Goal: Task Accomplishment & Management: Manage account settings

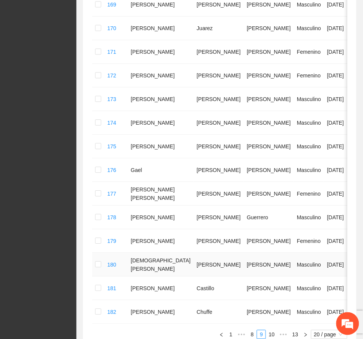
scroll to position [240, 0]
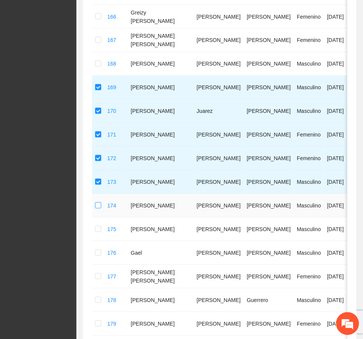
click at [95, 210] on label at bounding box center [98, 206] width 6 height 8
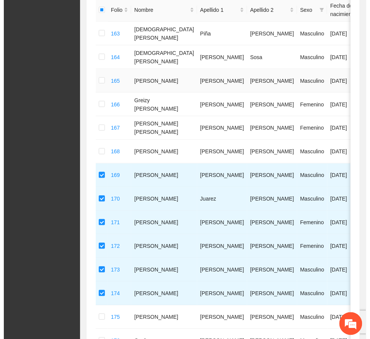
scroll to position [0, 0]
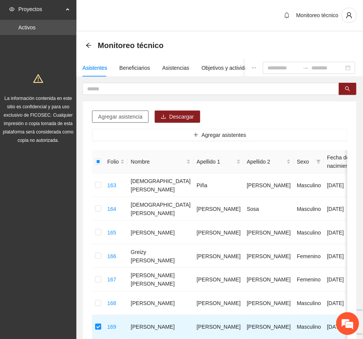
click at [137, 121] on span "Agregar asistencia" at bounding box center [120, 117] width 44 height 8
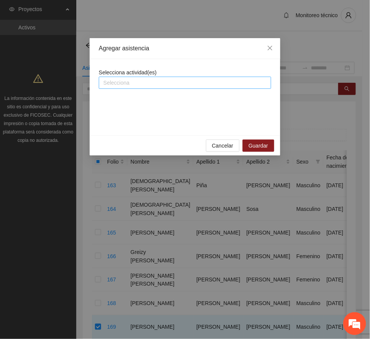
click at [160, 84] on div at bounding box center [185, 82] width 169 height 9
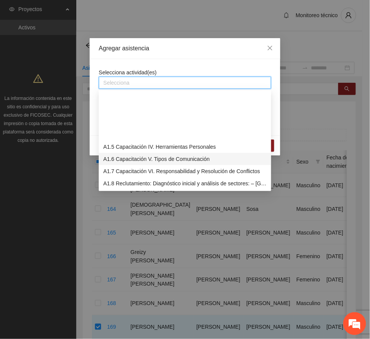
scroll to position [102, 0]
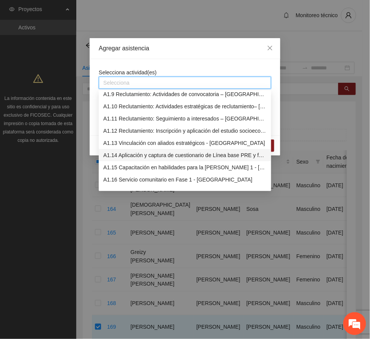
click at [159, 154] on div "A1.14 Aplicación y captura de cuestionario de Línea base PRE y focalización -[G…" at bounding box center [184, 155] width 163 height 8
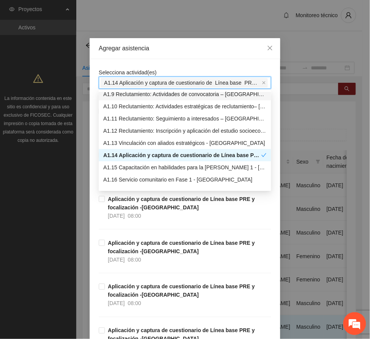
click at [193, 48] on div "Agregar asistencia" at bounding box center [185, 48] width 172 height 8
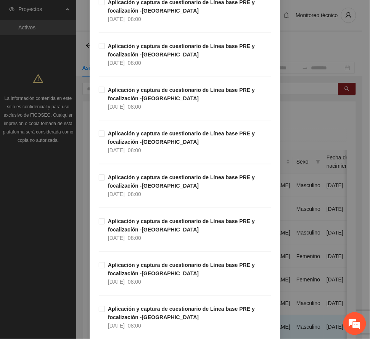
scroll to position [2442, 0]
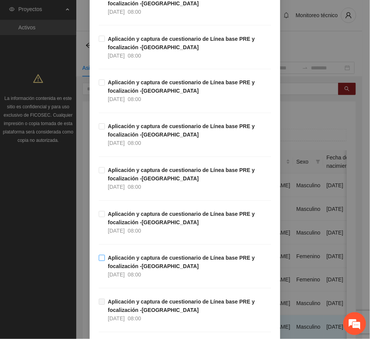
drag, startPoint x: 133, startPoint y: 274, endPoint x: 163, endPoint y: 278, distance: 30.4
click at [133, 270] on strong "Aplicación y captura de cuestionario de Línea base PRE y focalización -[GEOGRAP…" at bounding box center [181, 262] width 147 height 15
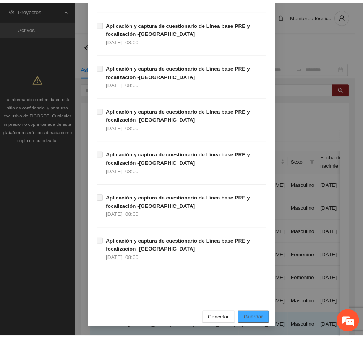
scroll to position [4491, 0]
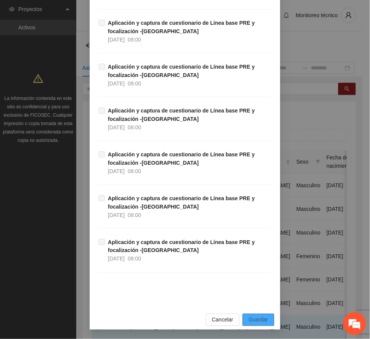
click at [260, 319] on span "Guardar" at bounding box center [258, 320] width 19 height 8
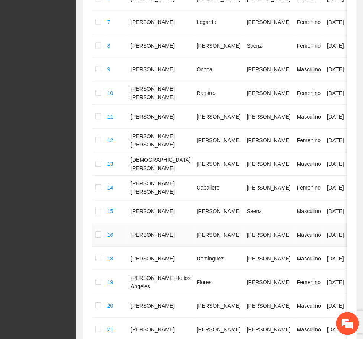
scroll to position [425, 0]
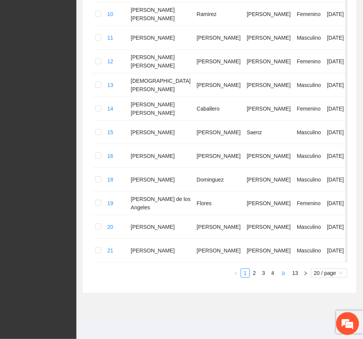
click at [282, 272] on span "•••" at bounding box center [283, 273] width 12 height 9
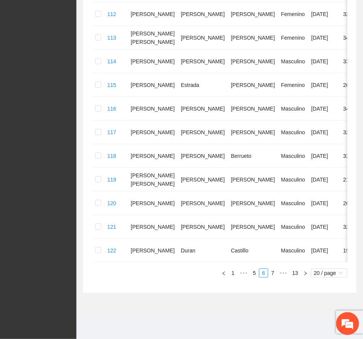
scroll to position [392, 0]
click at [271, 273] on link "7" at bounding box center [272, 273] width 8 height 8
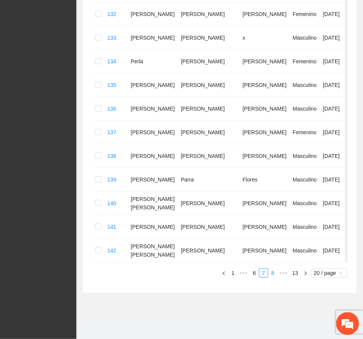
click at [272, 277] on link "8" at bounding box center [272, 273] width 8 height 8
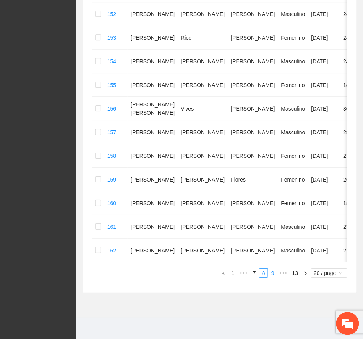
click at [272, 277] on link "9" at bounding box center [272, 273] width 8 height 8
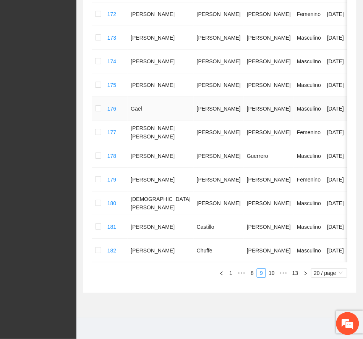
click at [101, 121] on td at bounding box center [98, 109] width 12 height 24
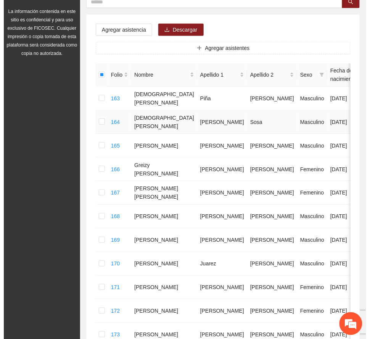
scroll to position [0, 0]
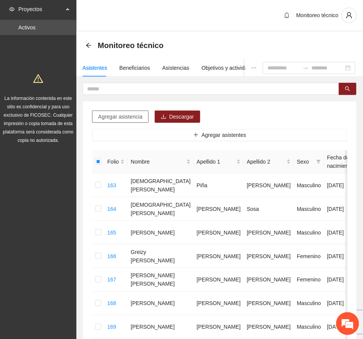
click at [127, 118] on span "Agregar asistencia" at bounding box center [120, 117] width 44 height 8
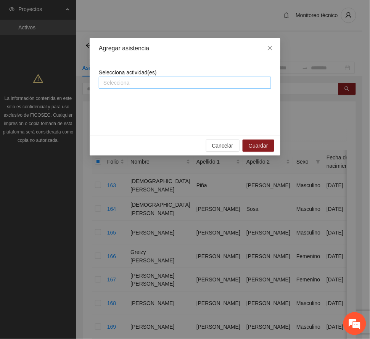
click at [143, 82] on div at bounding box center [185, 82] width 169 height 9
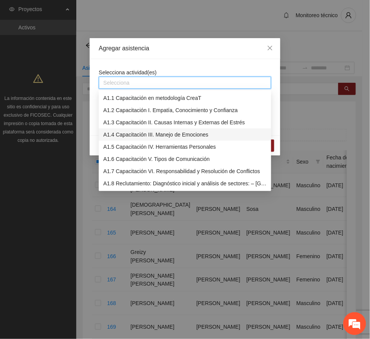
scroll to position [102, 0]
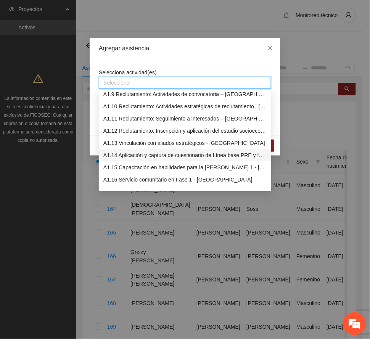
click at [151, 151] on div "A1.14 Aplicación y captura de cuestionario de Línea base PRE y focalización -[G…" at bounding box center [184, 155] width 163 height 8
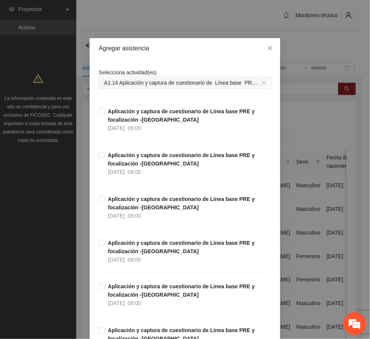
click at [182, 46] on div "Agregar asistencia" at bounding box center [185, 48] width 172 height 8
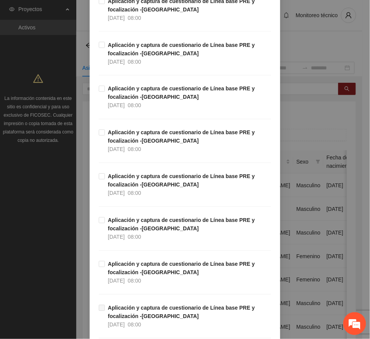
scroll to position [2442, 0]
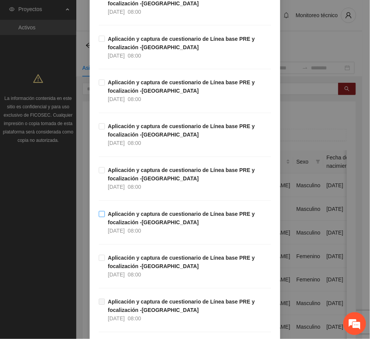
click at [155, 224] on strong "Aplicación y captura de cuestionario de Línea base PRE y focalización -[GEOGRAP…" at bounding box center [181, 218] width 147 height 15
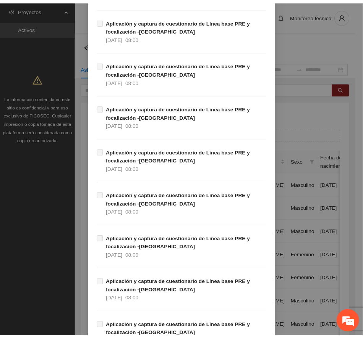
scroll to position [4491, 0]
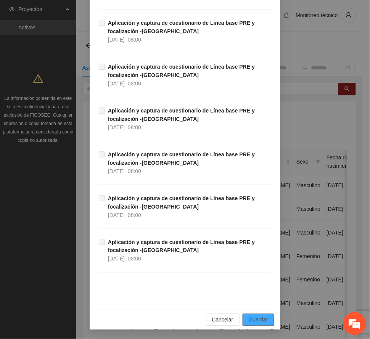
click at [260, 324] on span "Guardar" at bounding box center [258, 320] width 19 height 8
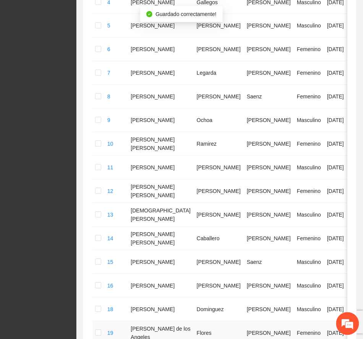
scroll to position [425, 0]
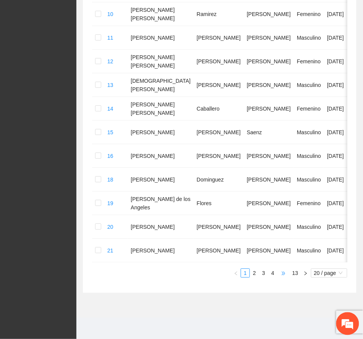
click at [281, 274] on span "•••" at bounding box center [283, 273] width 12 height 9
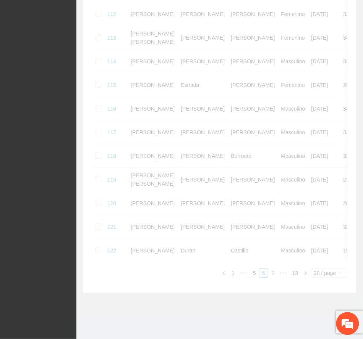
scroll to position [392, 0]
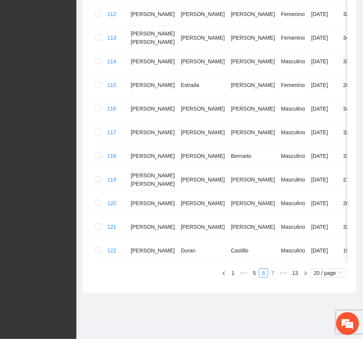
click at [272, 273] on link "7" at bounding box center [272, 273] width 8 height 8
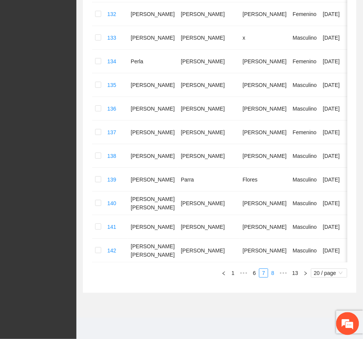
click at [271, 277] on link "8" at bounding box center [272, 273] width 8 height 8
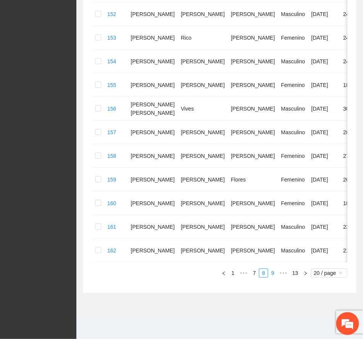
click at [271, 277] on link "9" at bounding box center [272, 273] width 8 height 8
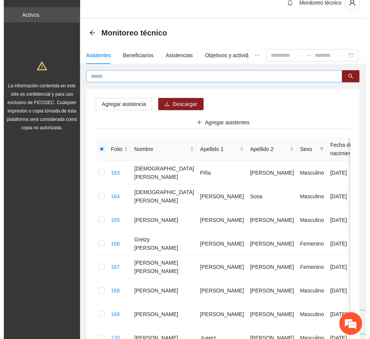
scroll to position [0, 0]
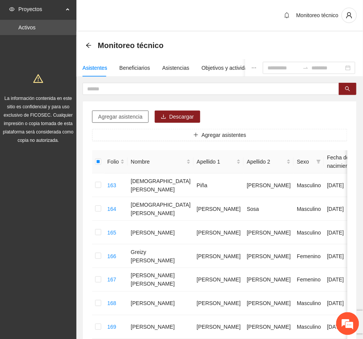
click at [121, 121] on span "Agregar asistencia" at bounding box center [120, 117] width 44 height 8
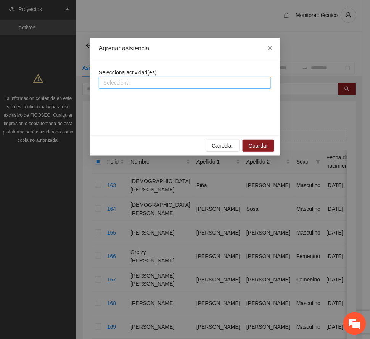
click at [144, 82] on div at bounding box center [185, 82] width 169 height 9
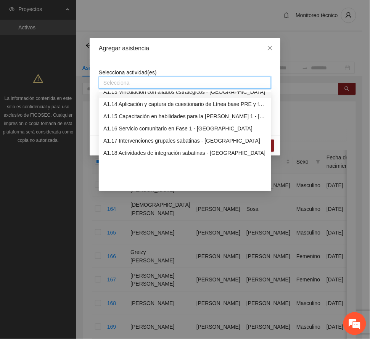
scroll to position [102, 0]
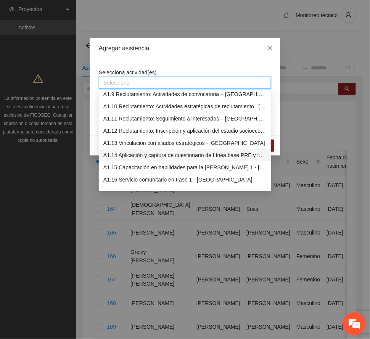
click at [162, 152] on div "A1.14 Aplicación y captura de cuestionario de Línea base PRE y focalización -[G…" at bounding box center [184, 155] width 163 height 8
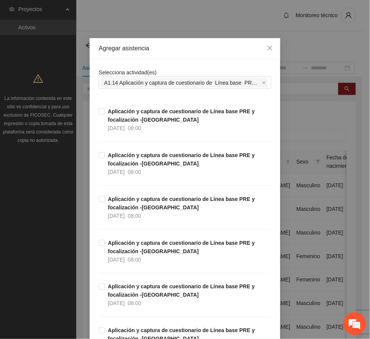
click at [185, 45] on div "Agregar asistencia" at bounding box center [185, 48] width 172 height 8
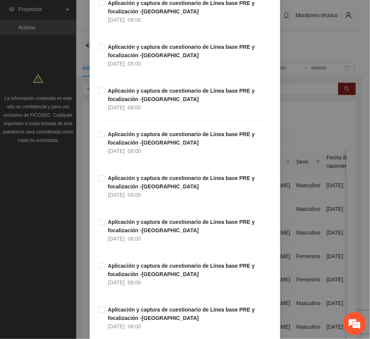
scroll to position [2391, 0]
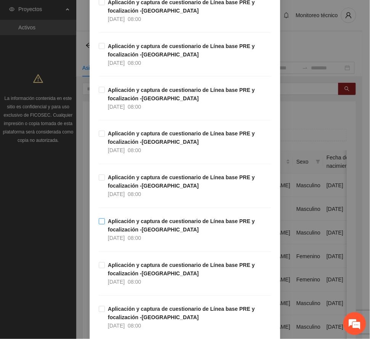
click at [153, 228] on strong "Aplicación y captura de cuestionario de Línea base PRE y focalización -[GEOGRAP…" at bounding box center [181, 226] width 147 height 15
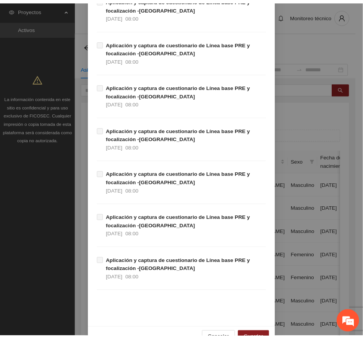
scroll to position [4491, 0]
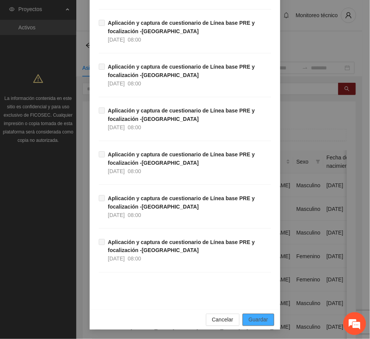
click at [254, 316] on span "Guardar" at bounding box center [258, 320] width 19 height 8
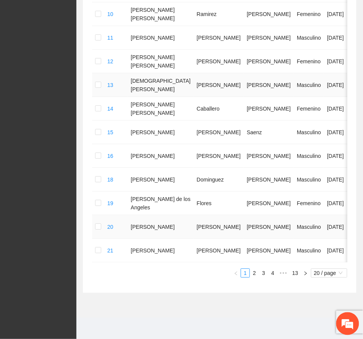
scroll to position [425, 0]
click at [284, 274] on span "•••" at bounding box center [283, 273] width 12 height 9
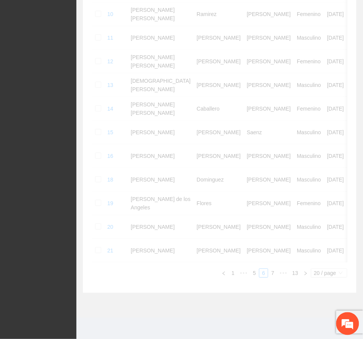
scroll to position [392, 0]
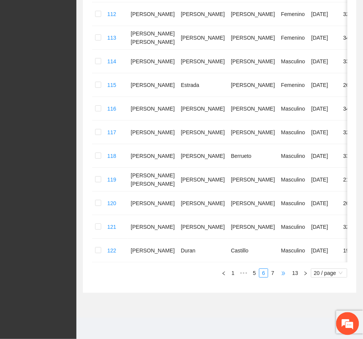
click at [284, 274] on span "•••" at bounding box center [283, 273] width 12 height 9
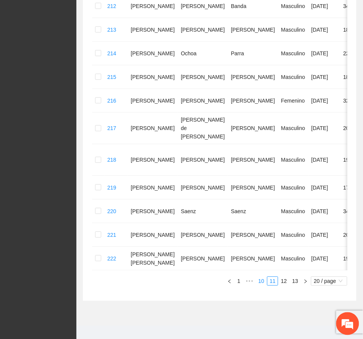
click at [257, 277] on link "10" at bounding box center [261, 281] width 11 height 8
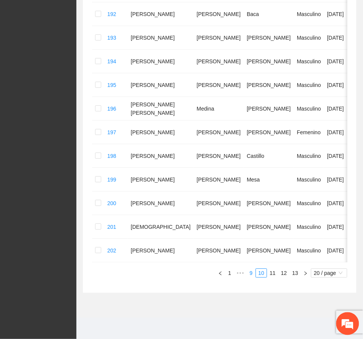
click at [247, 273] on link "9" at bounding box center [251, 273] width 8 height 8
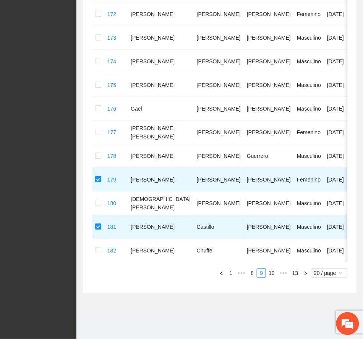
drag, startPoint x: 270, startPoint y: 313, endPoint x: 264, endPoint y: 305, distance: 10.4
click at [269, 278] on div "Folio Nombre Apellido 1 Apellido 2 Sexo Fecha de nacimiento Edad Municipio Colo…" at bounding box center [219, 22] width 255 height 512
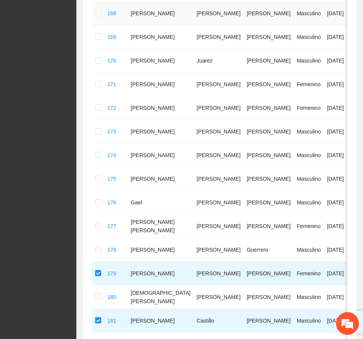
scroll to position [433, 0]
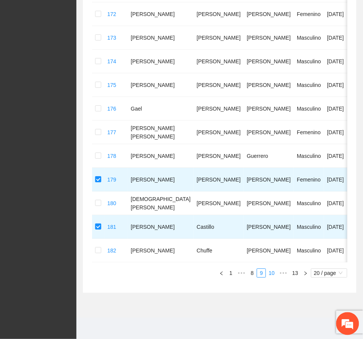
click at [271, 275] on link "10" at bounding box center [271, 273] width 11 height 8
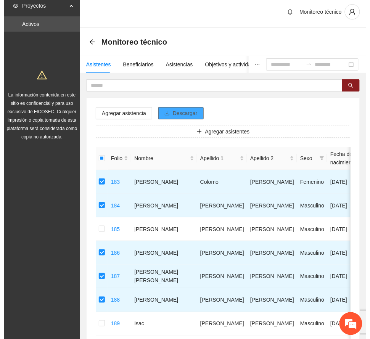
scroll to position [0, 0]
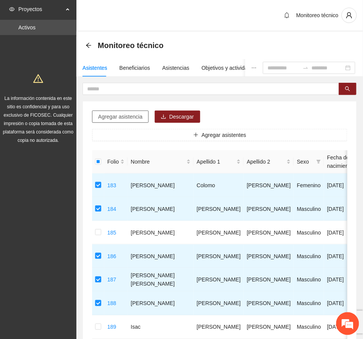
click at [128, 118] on span "Agregar asistencia" at bounding box center [120, 117] width 44 height 8
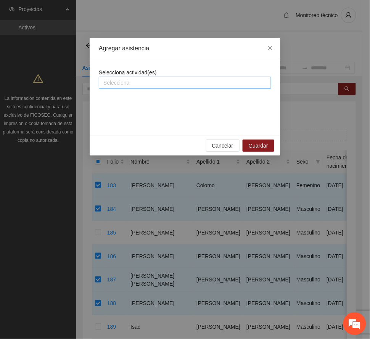
click at [150, 81] on div at bounding box center [185, 82] width 169 height 9
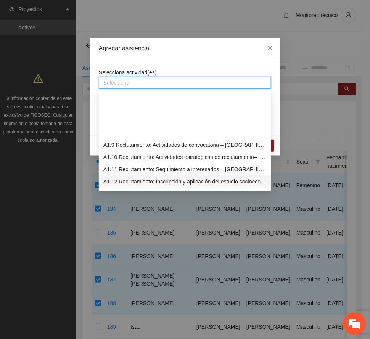
scroll to position [102, 0]
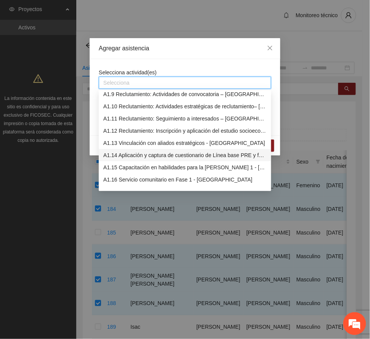
click at [140, 152] on div "A1.14 Aplicación y captura de cuestionario de Línea base PRE y focalización -[G…" at bounding box center [184, 155] width 163 height 8
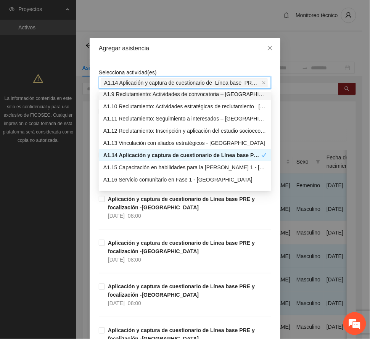
click at [169, 52] on div "Agregar asistencia" at bounding box center [185, 48] width 172 height 8
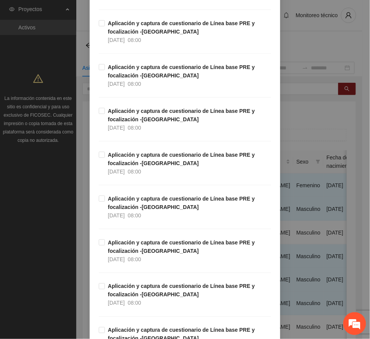
scroll to position [2391, 0]
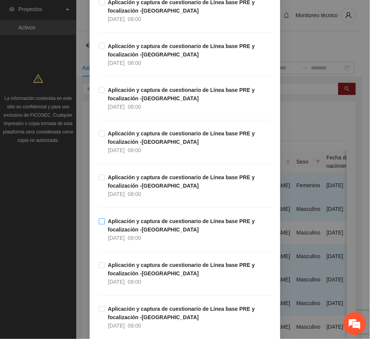
drag, startPoint x: 142, startPoint y: 234, endPoint x: 158, endPoint y: 238, distance: 16.3
click at [142, 233] on strong "Aplicación y captura de cuestionario de Línea base PRE y focalización -[GEOGRAP…" at bounding box center [181, 226] width 147 height 15
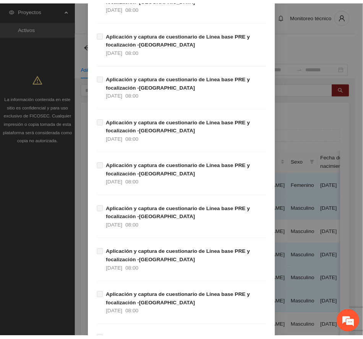
scroll to position [4491, 0]
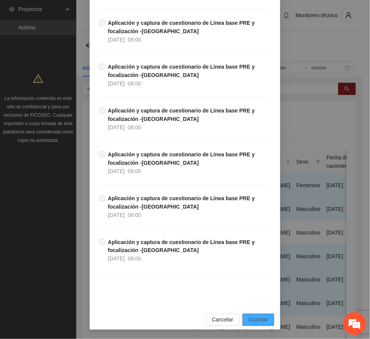
click at [256, 321] on span "Guardar" at bounding box center [258, 320] width 19 height 8
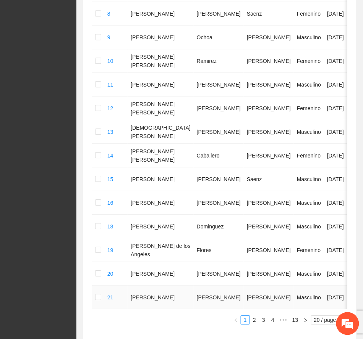
scroll to position [425, 0]
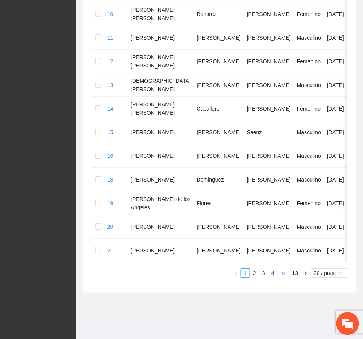
click at [281, 275] on span "•••" at bounding box center [283, 273] width 12 height 9
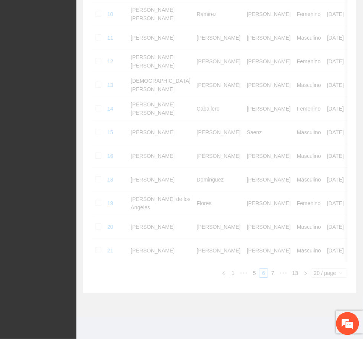
scroll to position [392, 0]
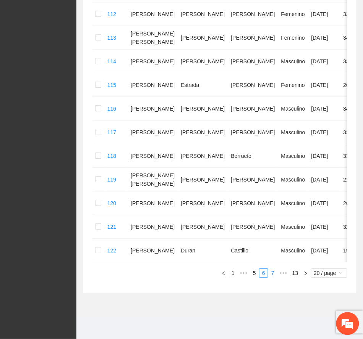
click at [271, 272] on link "7" at bounding box center [272, 273] width 8 height 8
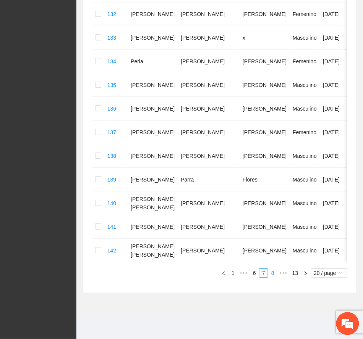
click at [274, 277] on link "8" at bounding box center [272, 273] width 8 height 8
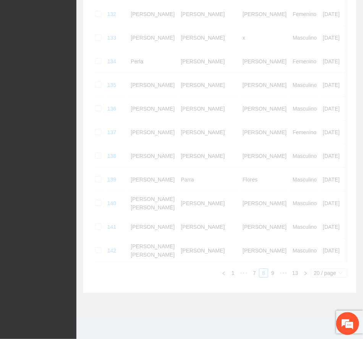
click at [272, 278] on div "Folio Nombre Apellido 1 Apellido 2 Sexo Fecha de nacimiento Edad Municipio Colo…" at bounding box center [219, 22] width 255 height 512
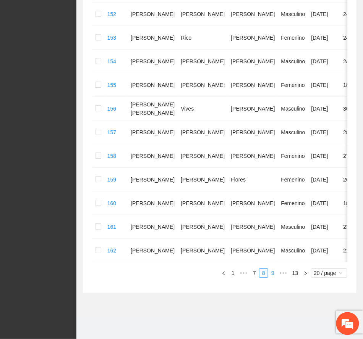
click at [272, 277] on link "9" at bounding box center [272, 273] width 8 height 8
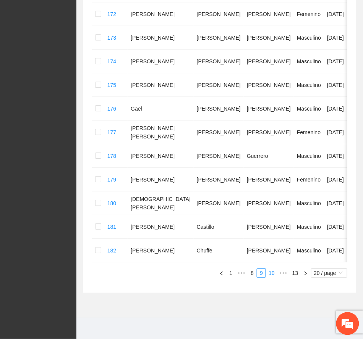
click at [272, 277] on link "10" at bounding box center [271, 273] width 11 height 8
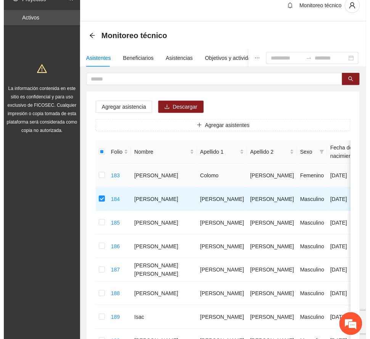
scroll to position [0, 0]
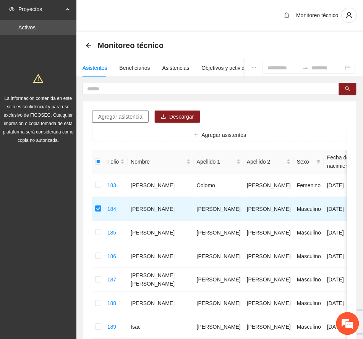
click at [116, 118] on span "Agregar asistencia" at bounding box center [120, 117] width 44 height 8
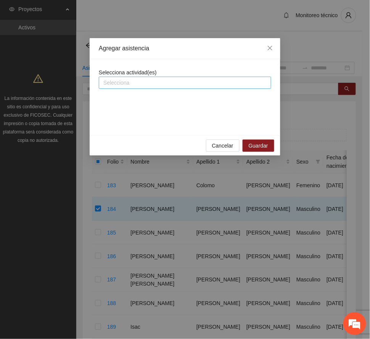
click at [177, 84] on div at bounding box center [185, 82] width 169 height 9
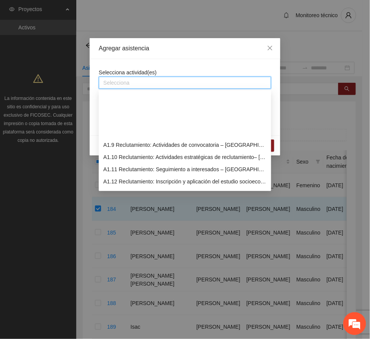
scroll to position [102, 0]
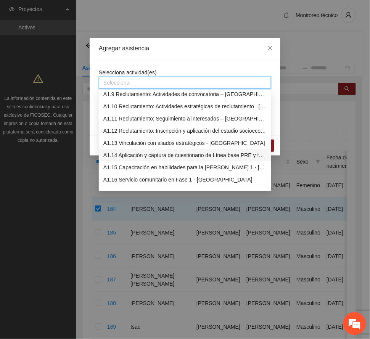
click at [162, 151] on div "A1.14 Aplicación y captura de cuestionario de Línea base PRE y focalización -[G…" at bounding box center [184, 155] width 163 height 8
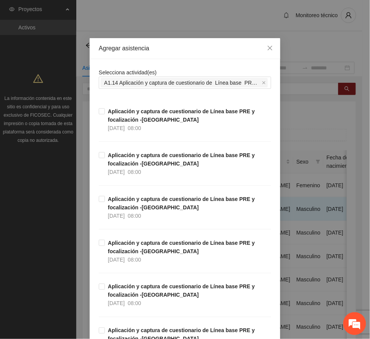
click at [192, 49] on div "Agregar asistencia" at bounding box center [185, 48] width 172 height 8
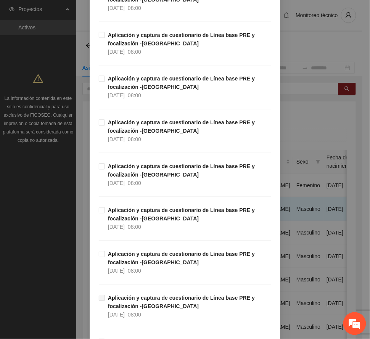
scroll to position [2442, 0]
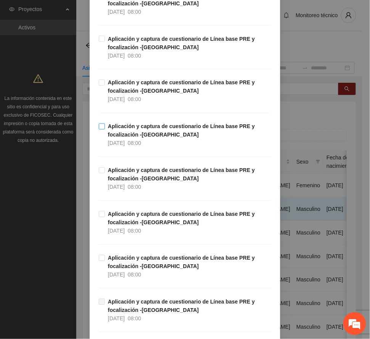
click at [135, 137] on strong "Aplicación y captura de cuestionario de Línea base PRE y focalización -[GEOGRAP…" at bounding box center [181, 131] width 147 height 15
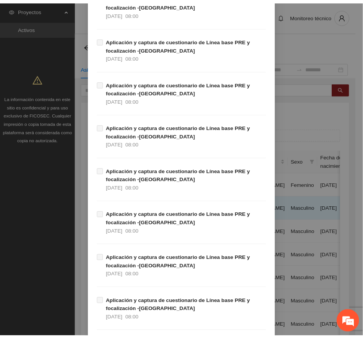
scroll to position [4491, 0]
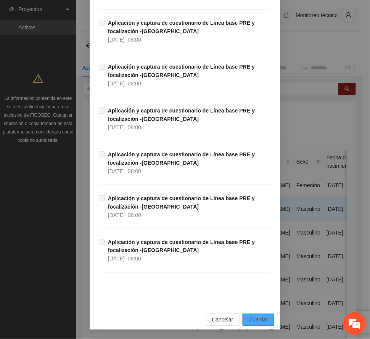
click at [256, 318] on span "Guardar" at bounding box center [258, 320] width 19 height 8
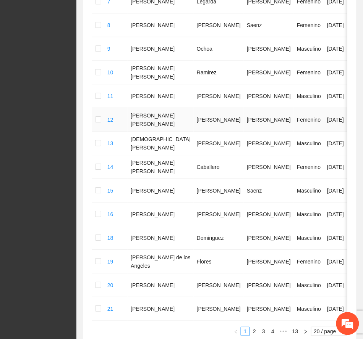
scroll to position [425, 0]
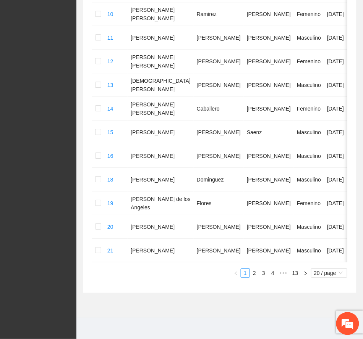
drag, startPoint x: 282, startPoint y: 275, endPoint x: 279, endPoint y: 278, distance: 4.3
click at [282, 275] on span "•••" at bounding box center [283, 273] width 12 height 9
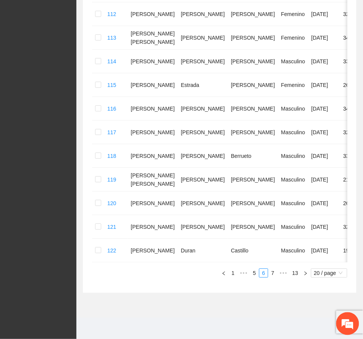
scroll to position [392, 0]
click at [273, 272] on link "7" at bounding box center [272, 273] width 8 height 8
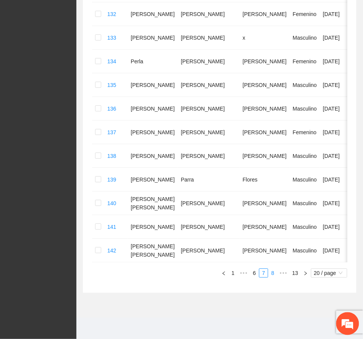
click at [272, 277] on link "8" at bounding box center [272, 273] width 8 height 8
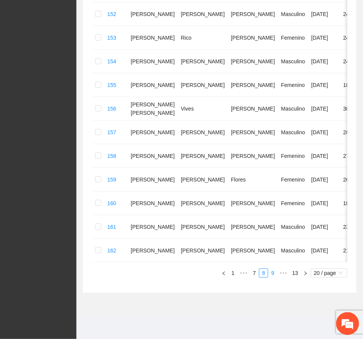
click at [273, 277] on link "9" at bounding box center [272, 273] width 8 height 8
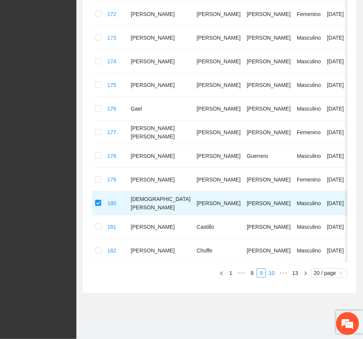
click at [269, 277] on link "10" at bounding box center [271, 273] width 11 height 8
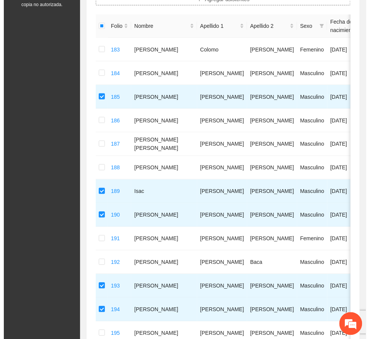
scroll to position [0, 0]
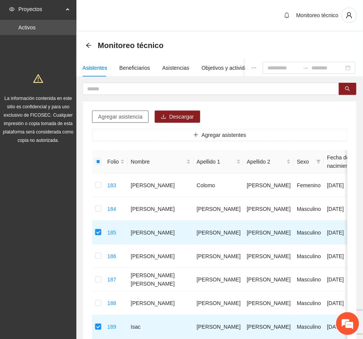
click at [139, 118] on span "Agregar asistencia" at bounding box center [120, 117] width 44 height 8
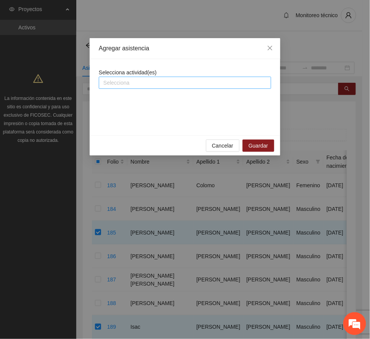
click at [163, 87] on div at bounding box center [185, 82] width 169 height 9
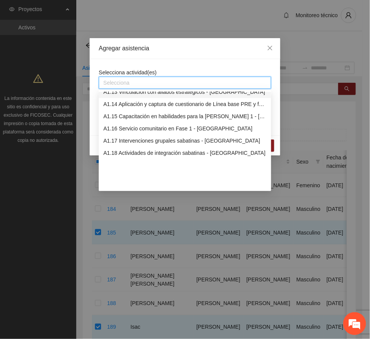
scroll to position [102, 0]
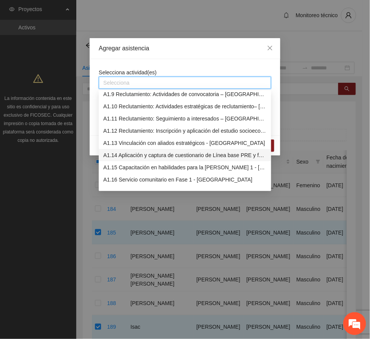
click at [138, 155] on div "A1.14 Aplicación y captura de cuestionario de Línea base PRE y focalización -[G…" at bounding box center [184, 155] width 163 height 8
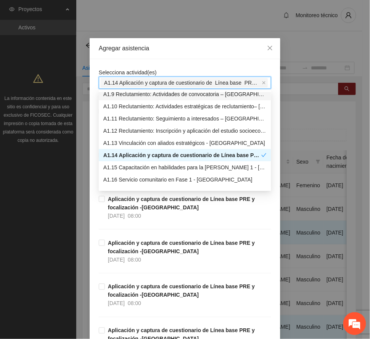
click at [186, 48] on div "Agregar asistencia" at bounding box center [185, 48] width 172 height 8
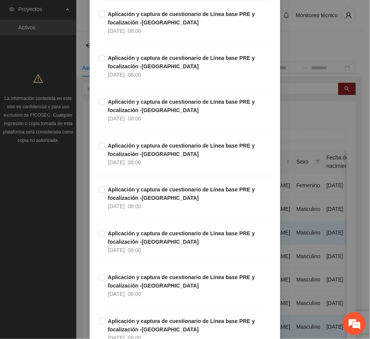
scroll to position [2238, 0]
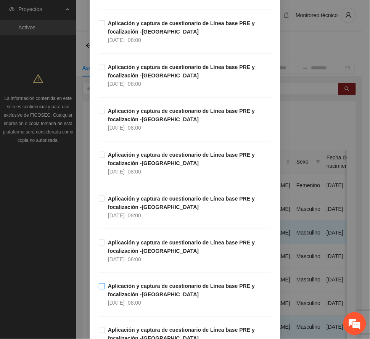
drag, startPoint x: 147, startPoint y: 297, endPoint x: 146, endPoint y: 293, distance: 3.9
click at [146, 293] on span "Aplicación y captura de cuestionario de Línea base PRE y focalización -[GEOGRAP…" at bounding box center [188, 294] width 166 height 25
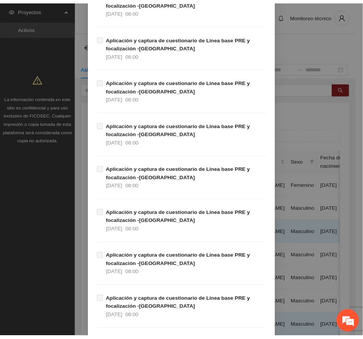
scroll to position [4491, 0]
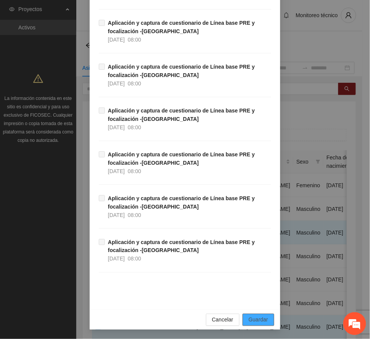
click at [260, 321] on span "Guardar" at bounding box center [258, 320] width 19 height 8
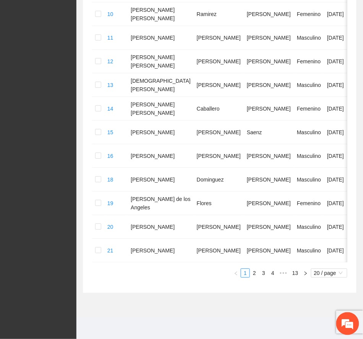
scroll to position [425, 0]
click at [295, 272] on link "13" at bounding box center [295, 273] width 11 height 8
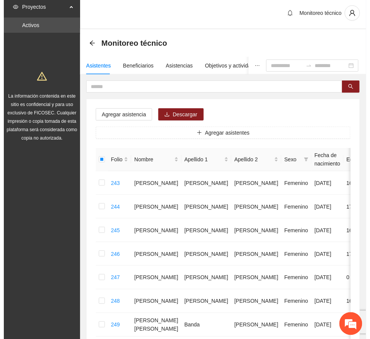
scroll to position [0, 0]
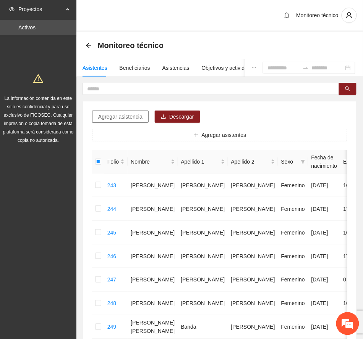
click at [127, 112] on button "Agregar asistencia" at bounding box center [120, 117] width 56 height 12
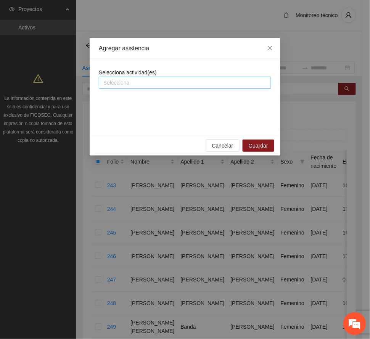
click at [165, 81] on div at bounding box center [185, 82] width 169 height 9
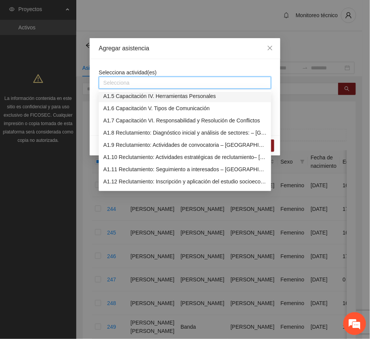
scroll to position [153, 0]
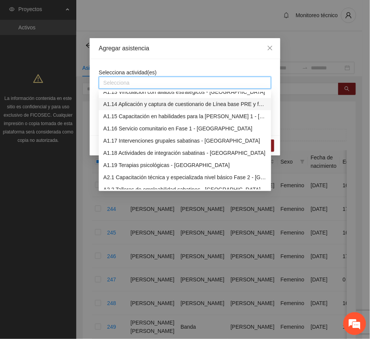
click at [150, 106] on div "A1.14 Aplicación y captura de cuestionario de Línea base PRE y focalización -[G…" at bounding box center [184, 104] width 163 height 8
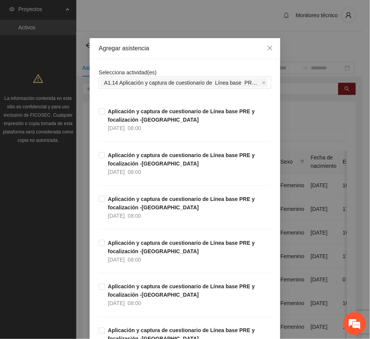
click at [173, 55] on div "Agregar asistencia" at bounding box center [185, 48] width 191 height 21
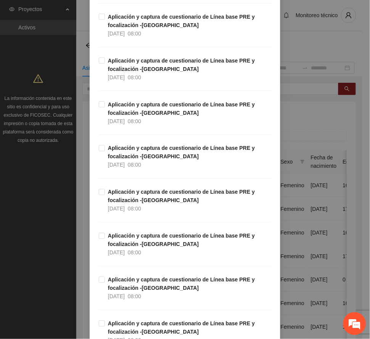
scroll to position [2391, 0]
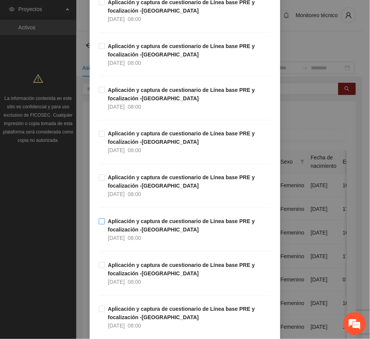
click at [145, 233] on strong "Aplicación y captura de cuestionario de Línea base PRE y focalización -[GEOGRAP…" at bounding box center [181, 226] width 147 height 15
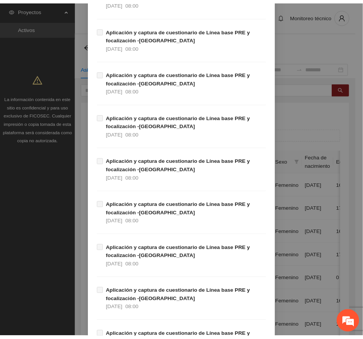
scroll to position [4491, 0]
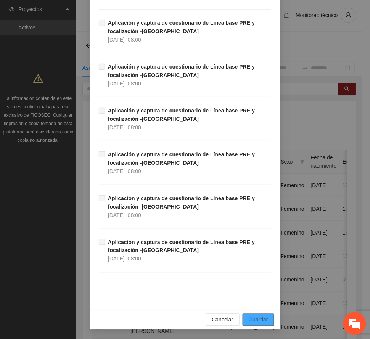
drag, startPoint x: 256, startPoint y: 319, endPoint x: 231, endPoint y: 317, distance: 24.5
click at [254, 319] on span "Guardar" at bounding box center [258, 320] width 19 height 8
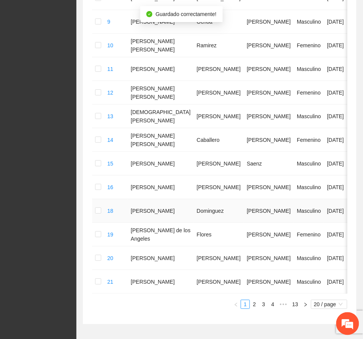
scroll to position [425, 0]
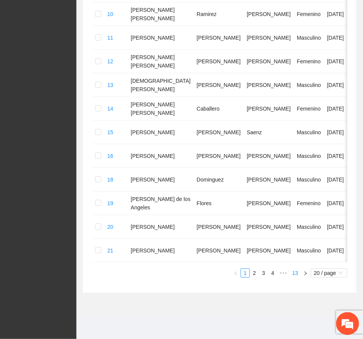
click at [293, 269] on link "13" at bounding box center [295, 273] width 11 height 8
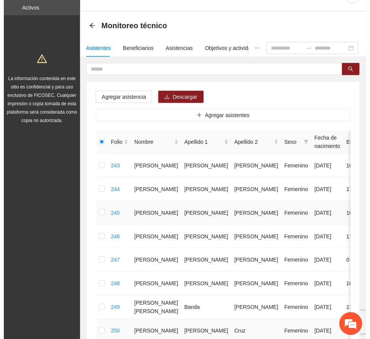
scroll to position [0, 0]
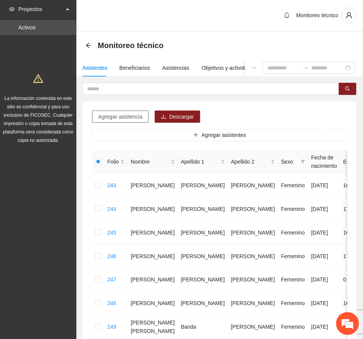
click at [115, 116] on span "Agregar asistencia" at bounding box center [120, 117] width 44 height 8
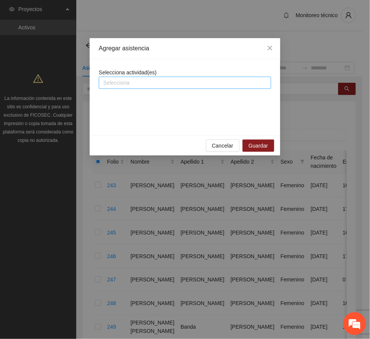
click at [146, 79] on div at bounding box center [185, 82] width 169 height 9
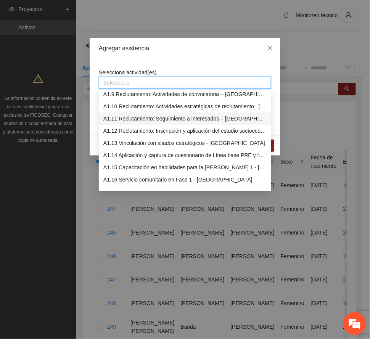
scroll to position [153, 0]
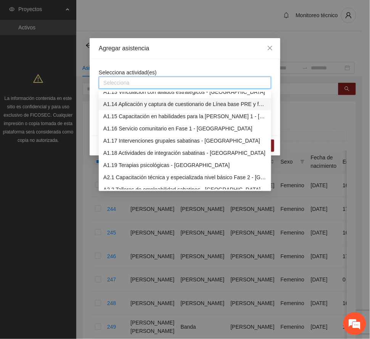
click at [140, 103] on div "A1.14 Aplicación y captura de cuestionario de Línea base PRE y focalización -[G…" at bounding box center [184, 104] width 163 height 8
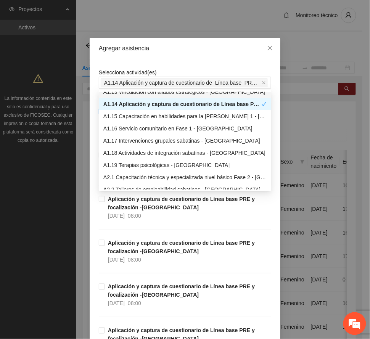
drag, startPoint x: 167, startPoint y: 48, endPoint x: 189, endPoint y: 131, distance: 85.5
click at [167, 47] on div "Agregar asistencia" at bounding box center [185, 48] width 172 height 8
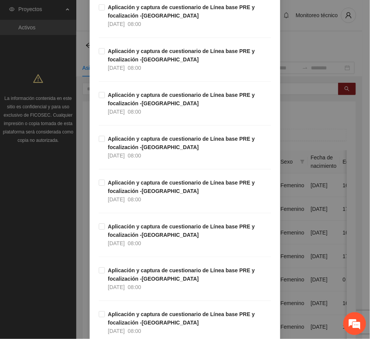
scroll to position [2340, 0]
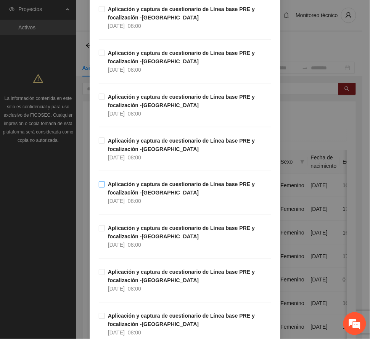
click at [133, 191] on strong "Aplicación y captura de cuestionario de Línea base PRE y focalización -[GEOGRAP…" at bounding box center [181, 189] width 147 height 15
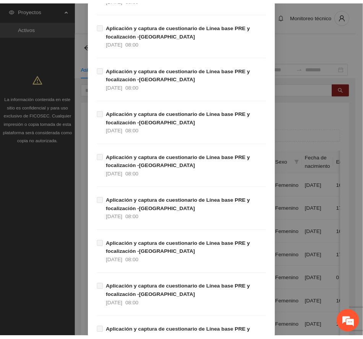
scroll to position [4491, 0]
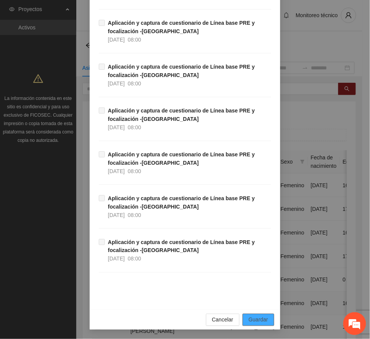
drag, startPoint x: 257, startPoint y: 319, endPoint x: 127, endPoint y: 311, distance: 130.0
click at [249, 316] on span "Guardar" at bounding box center [258, 320] width 19 height 8
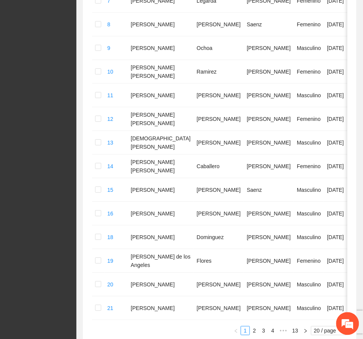
scroll to position [425, 0]
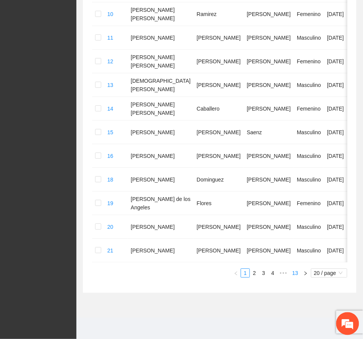
click at [292, 274] on link "13" at bounding box center [295, 273] width 11 height 8
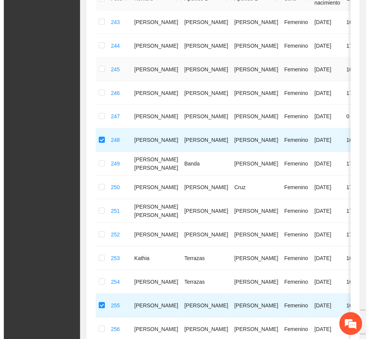
scroll to position [0, 0]
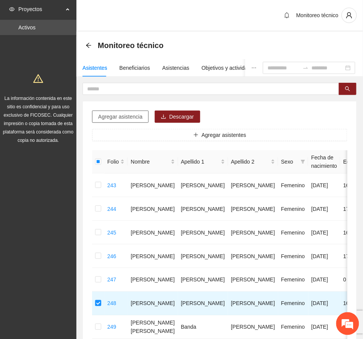
click at [121, 116] on span "Agregar asistencia" at bounding box center [120, 117] width 44 height 8
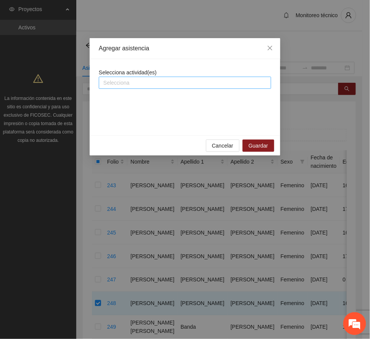
click at [176, 82] on div at bounding box center [185, 82] width 169 height 9
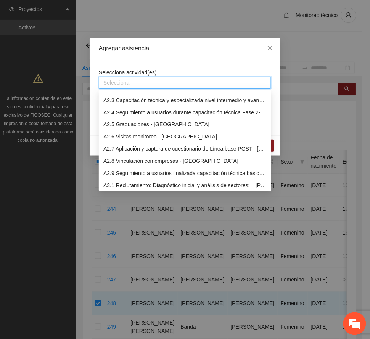
scroll to position [153, 0]
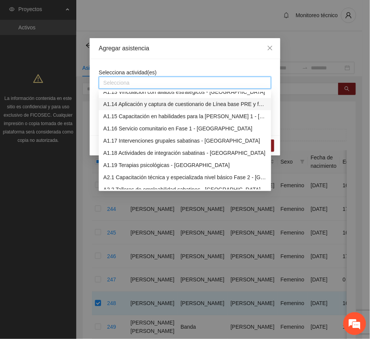
click at [142, 103] on div "A1.14 Aplicación y captura de cuestionario de Línea base PRE y focalización -[G…" at bounding box center [184, 104] width 163 height 8
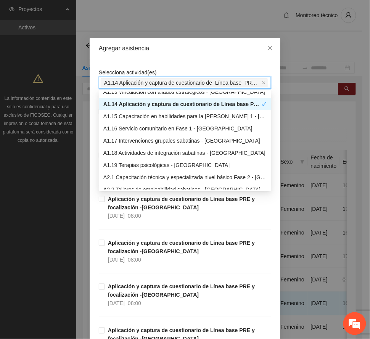
click at [179, 43] on div "Agregar asistencia" at bounding box center [185, 48] width 191 height 21
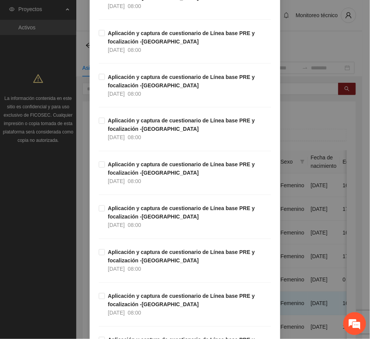
scroll to position [1882, 0]
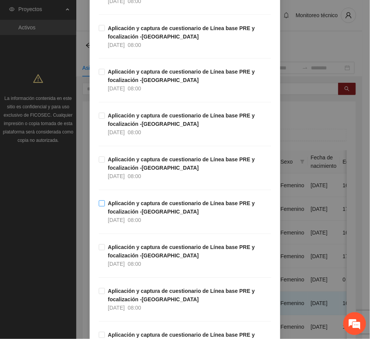
click at [150, 211] on strong "Aplicación y captura de cuestionario de Línea base PRE y focalización -[GEOGRAP…" at bounding box center [181, 208] width 147 height 15
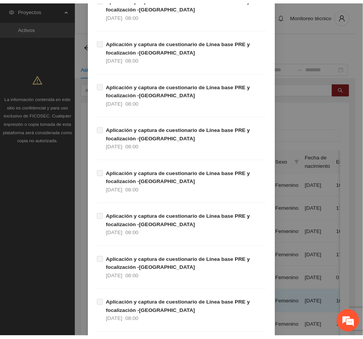
scroll to position [4491, 0]
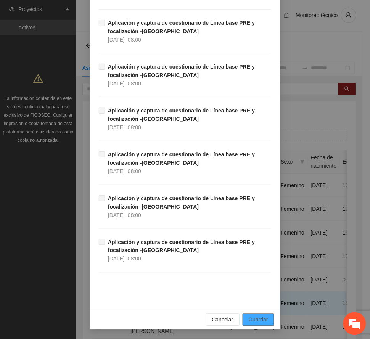
click at [258, 322] on span "Guardar" at bounding box center [258, 320] width 19 height 8
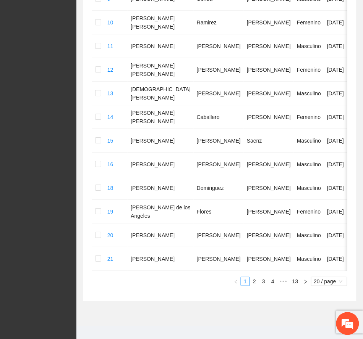
scroll to position [425, 0]
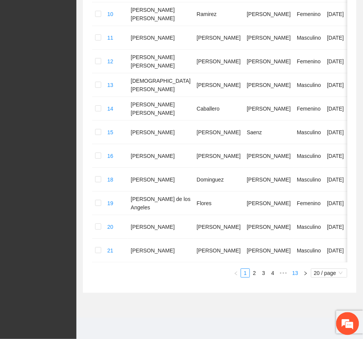
click at [296, 272] on link "13" at bounding box center [295, 273] width 11 height 8
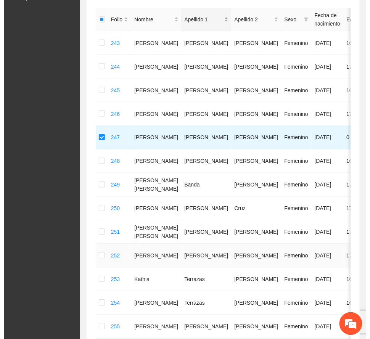
scroll to position [43, 0]
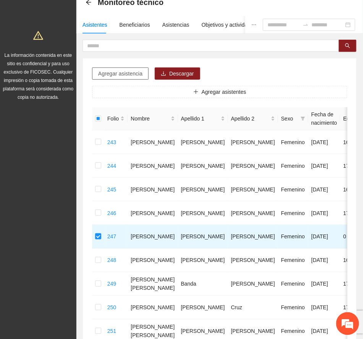
click at [127, 74] on span "Agregar asistencia" at bounding box center [120, 73] width 44 height 8
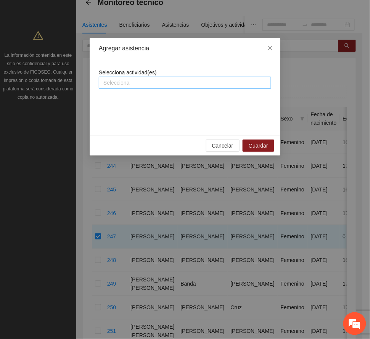
click at [154, 82] on div at bounding box center [185, 82] width 169 height 9
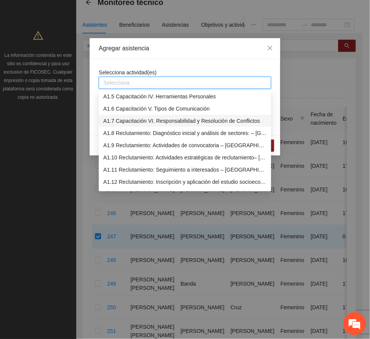
scroll to position [102, 0]
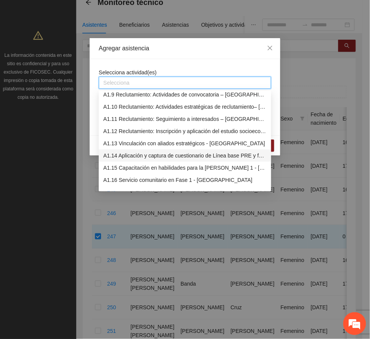
click at [153, 153] on div "A1.14 Aplicación y captura de cuestionario de Línea base PRE y focalización -[G…" at bounding box center [184, 155] width 163 height 8
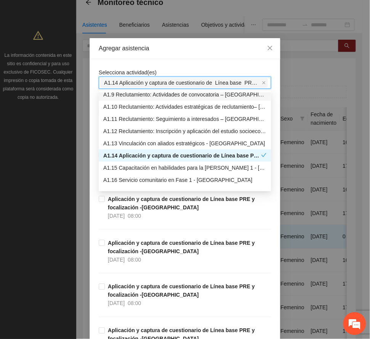
click at [182, 43] on div "Agregar asistencia" at bounding box center [185, 48] width 191 height 21
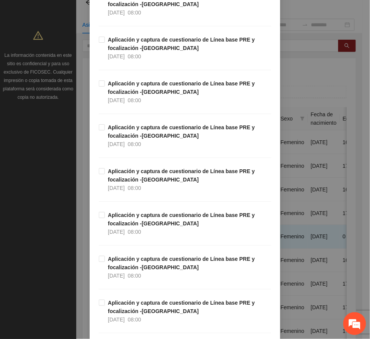
scroll to position [1781, 0]
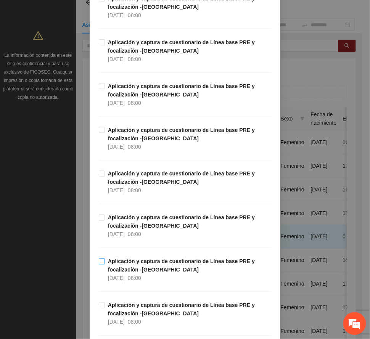
click at [135, 271] on strong "Aplicación y captura de cuestionario de Línea base PRE y focalización -[GEOGRAP…" at bounding box center [181, 266] width 147 height 15
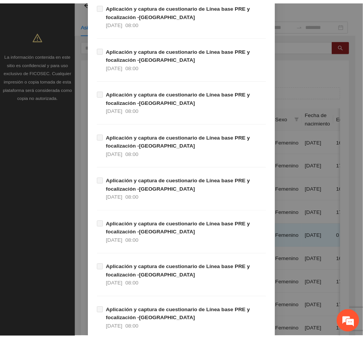
scroll to position [4491, 0]
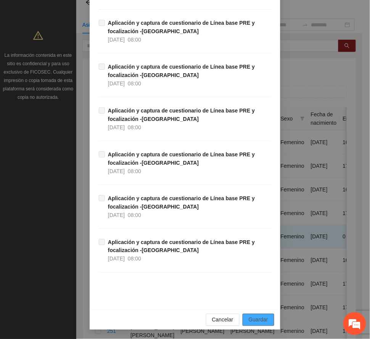
click at [249, 319] on span "Guardar" at bounding box center [258, 320] width 19 height 8
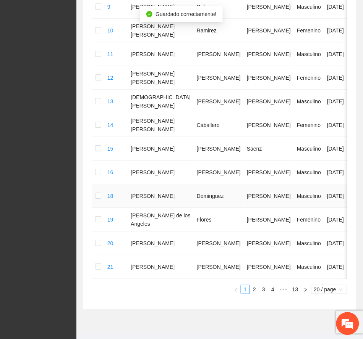
scroll to position [425, 0]
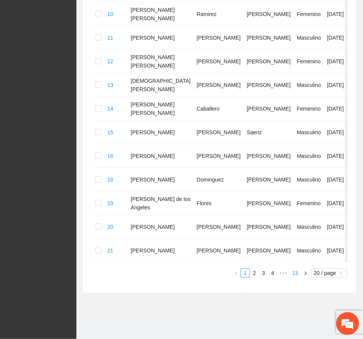
click at [298, 272] on link "13" at bounding box center [295, 273] width 11 height 8
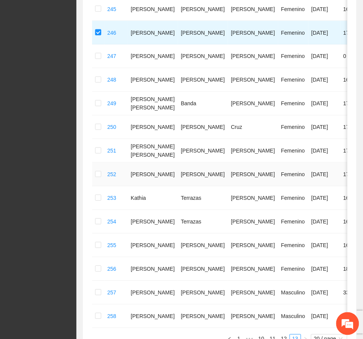
scroll to position [247, 0]
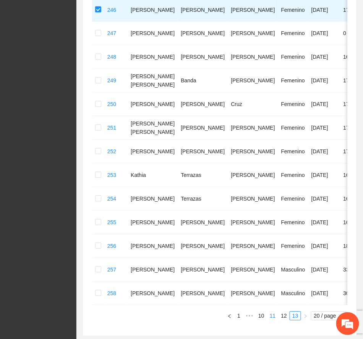
drag, startPoint x: 283, startPoint y: 323, endPoint x: 277, endPoint y: 324, distance: 6.7
click at [282, 321] on link "12" at bounding box center [283, 316] width 11 height 8
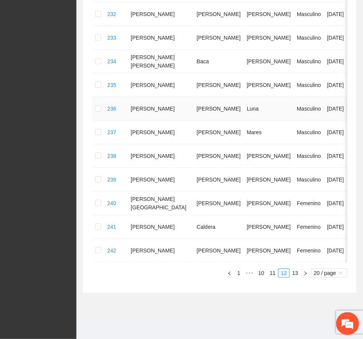
scroll to position [399, 0]
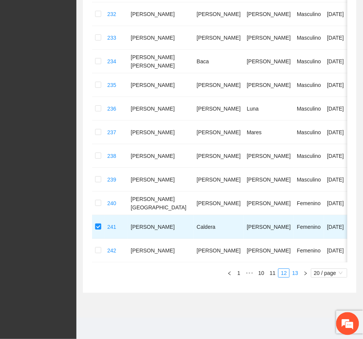
click at [295, 277] on link "13" at bounding box center [295, 273] width 11 height 8
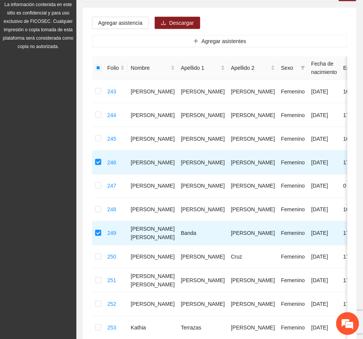
scroll to position [298, 0]
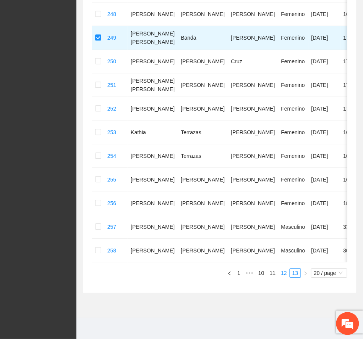
click at [282, 276] on link "12" at bounding box center [283, 273] width 11 height 8
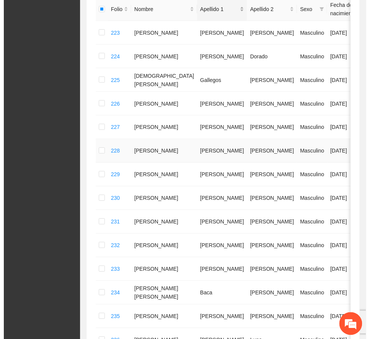
scroll to position [0, 0]
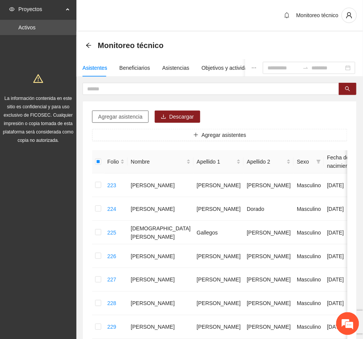
click at [127, 111] on button "Agregar asistencia" at bounding box center [120, 117] width 56 height 12
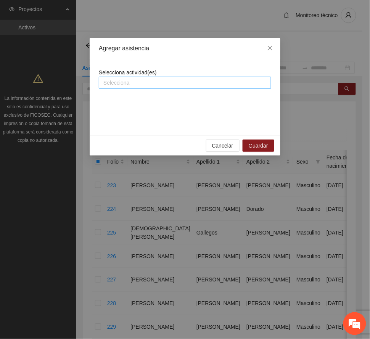
click at [143, 79] on div at bounding box center [185, 82] width 169 height 9
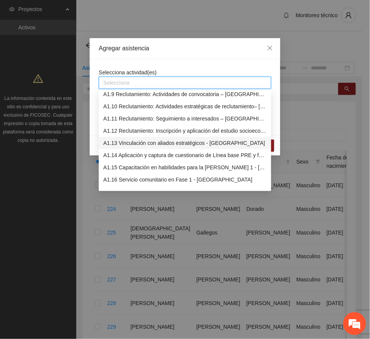
scroll to position [153, 0]
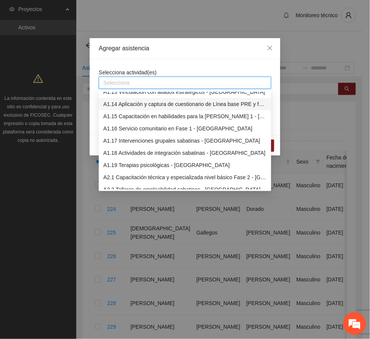
click at [151, 101] on div "A1.14 Aplicación y captura de cuestionario de Línea base PRE y focalización -[G…" at bounding box center [184, 104] width 163 height 8
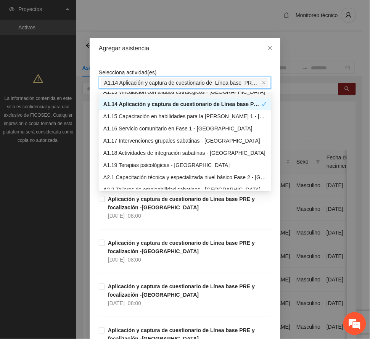
click at [178, 52] on div "Agregar asistencia" at bounding box center [185, 48] width 172 height 8
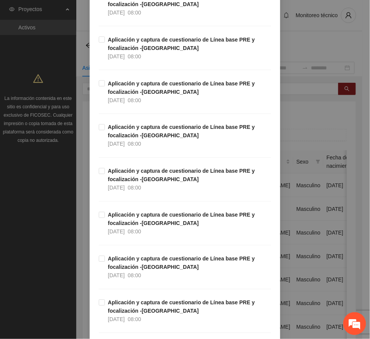
scroll to position [1832, 0]
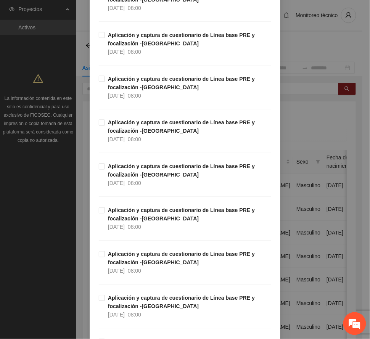
click at [146, 163] on div "Aplicación y captura de cuestionario de Línea base PRE y focalización -[GEOGRAP…" at bounding box center [185, 141] width 172 height 44
click at [142, 174] on strong "Aplicación y captura de cuestionario de Línea base PRE y focalización -[GEOGRAP…" at bounding box center [181, 171] width 147 height 15
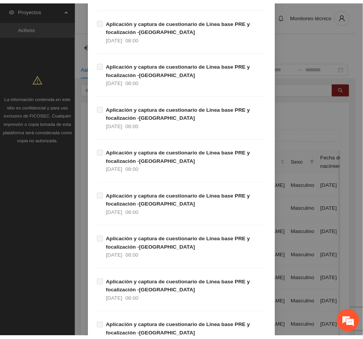
scroll to position [4491, 0]
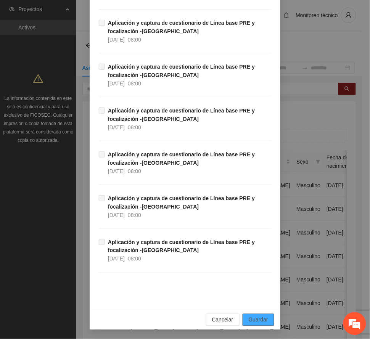
click at [258, 318] on span "Guardar" at bounding box center [258, 320] width 19 height 8
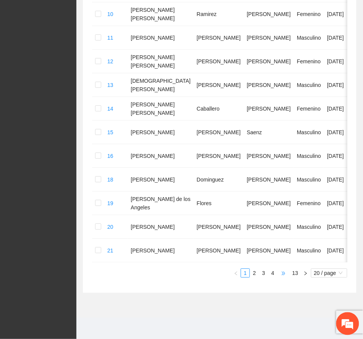
scroll to position [425, 0]
click at [293, 270] on link "13" at bounding box center [295, 273] width 11 height 8
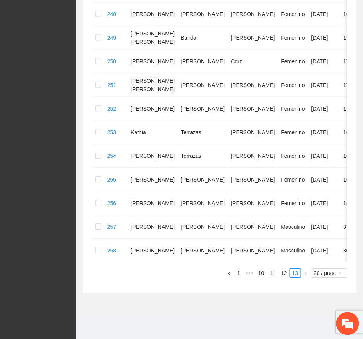
scroll to position [298, 0]
click at [283, 271] on link "12" at bounding box center [283, 273] width 11 height 8
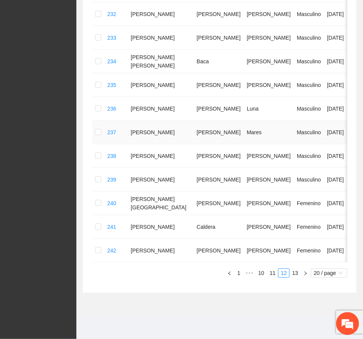
scroll to position [458, 0]
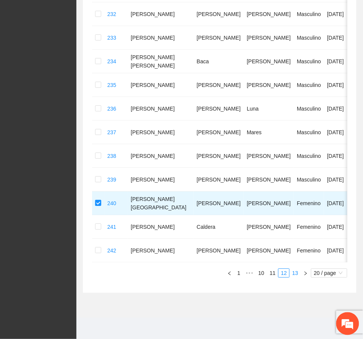
click at [295, 273] on link "13" at bounding box center [295, 273] width 11 height 8
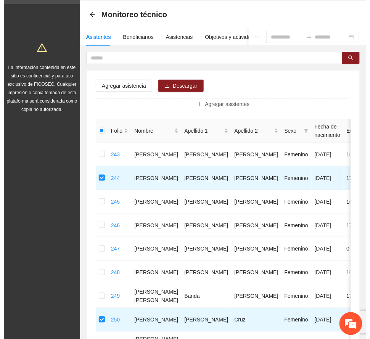
scroll to position [0, 0]
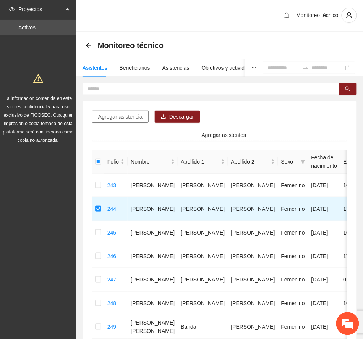
click at [129, 117] on span "Agregar asistencia" at bounding box center [120, 117] width 44 height 8
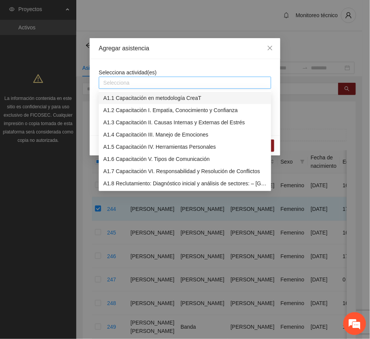
click at [150, 82] on div at bounding box center [185, 82] width 169 height 9
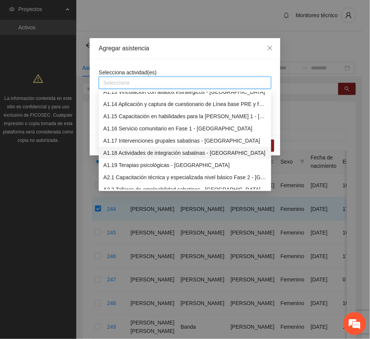
scroll to position [102, 0]
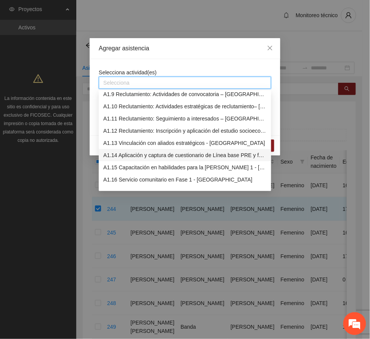
click at [132, 153] on div "A1.14 Aplicación y captura de cuestionario de Línea base PRE y focalización -[G…" at bounding box center [184, 155] width 163 height 8
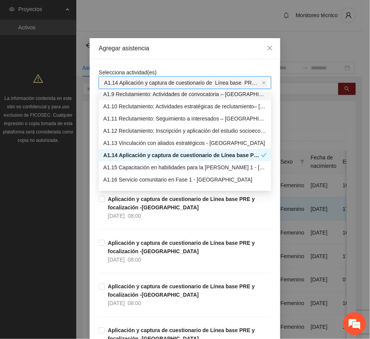
click at [179, 52] on div "Agregar asistencia" at bounding box center [185, 48] width 172 height 8
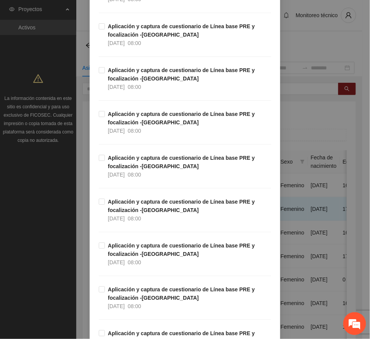
scroll to position [1832, 0]
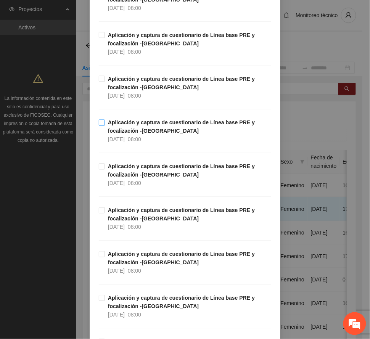
click at [132, 131] on strong "Aplicación y captura de cuestionario de Línea base PRE y focalización -[GEOGRAP…" at bounding box center [181, 127] width 147 height 15
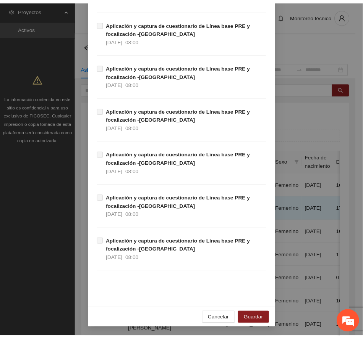
scroll to position [4491, 0]
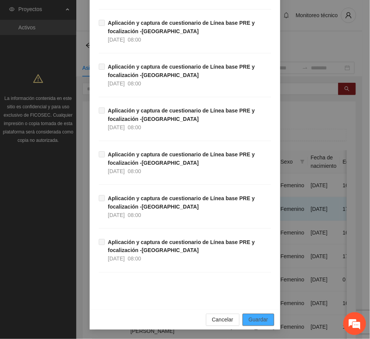
click at [255, 317] on span "Guardar" at bounding box center [258, 320] width 19 height 8
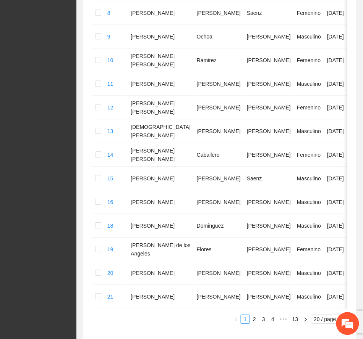
scroll to position [425, 0]
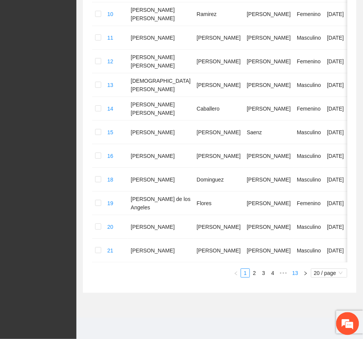
click at [295, 272] on link "13" at bounding box center [295, 273] width 11 height 8
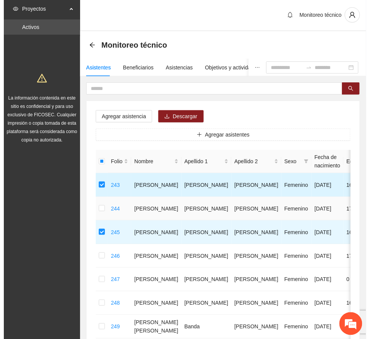
scroll to position [0, 0]
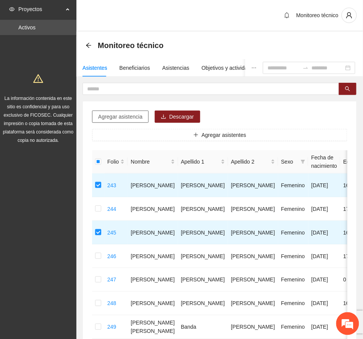
click at [131, 116] on span "Agregar asistencia" at bounding box center [120, 117] width 44 height 8
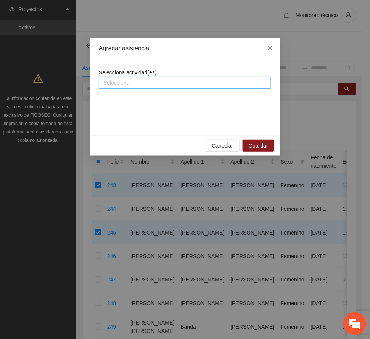
click at [165, 80] on div at bounding box center [185, 82] width 169 height 9
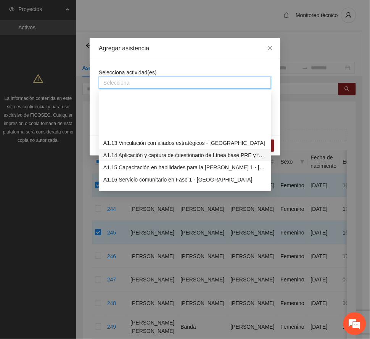
scroll to position [153, 0]
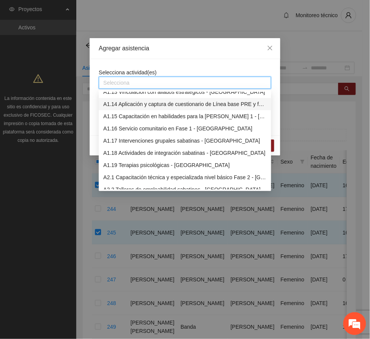
click at [147, 106] on div "A1.14 Aplicación y captura de cuestionario de Línea base PRE y focalización -[G…" at bounding box center [184, 104] width 163 height 8
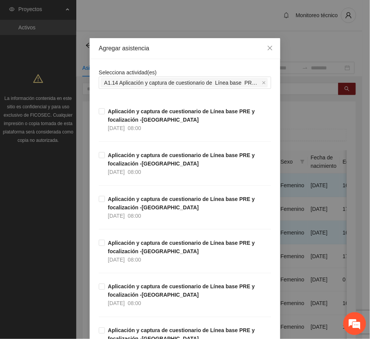
click at [160, 44] on div "Agregar asistencia" at bounding box center [185, 48] width 191 height 21
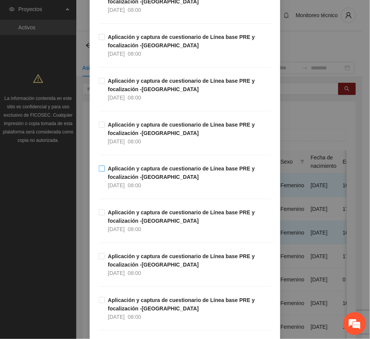
scroll to position [1628, 0]
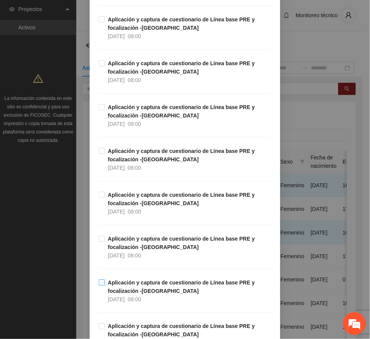
click at [135, 294] on strong "Aplicación y captura de cuestionario de Línea base PRE y focalización -[GEOGRAP…" at bounding box center [181, 287] width 147 height 15
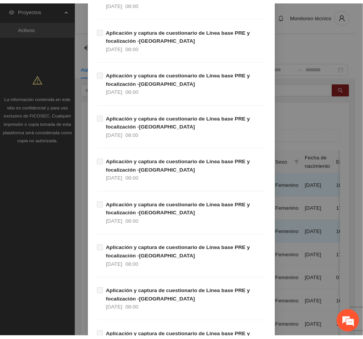
scroll to position [4491, 0]
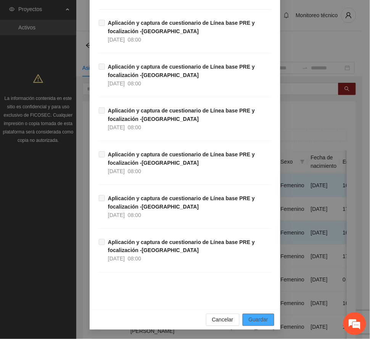
click at [255, 316] on span "Guardar" at bounding box center [258, 320] width 19 height 8
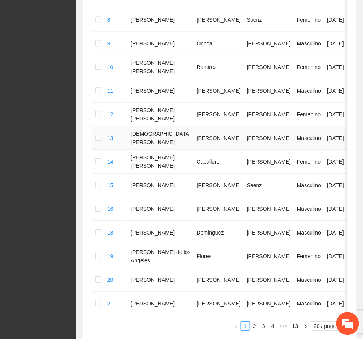
scroll to position [425, 0]
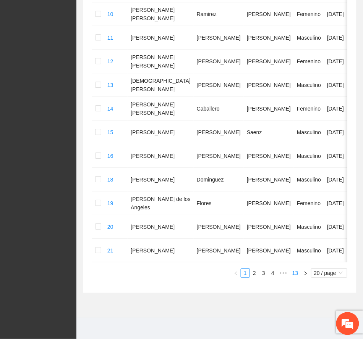
click at [295, 274] on link "13" at bounding box center [295, 273] width 11 height 8
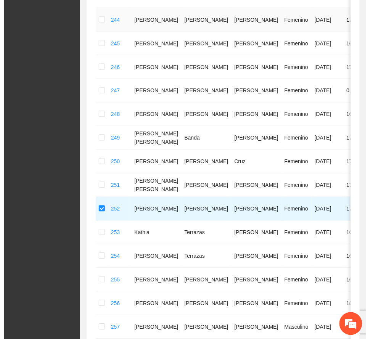
scroll to position [0, 0]
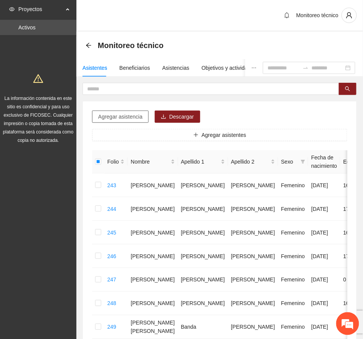
click at [127, 115] on span "Agregar asistencia" at bounding box center [120, 117] width 44 height 8
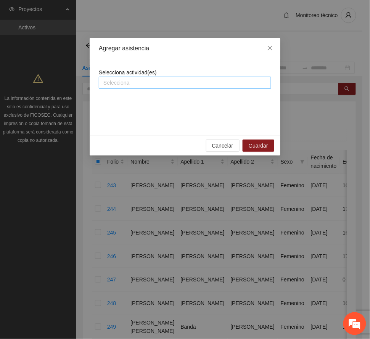
click at [146, 78] on div "Selecciona" at bounding box center [185, 83] width 172 height 12
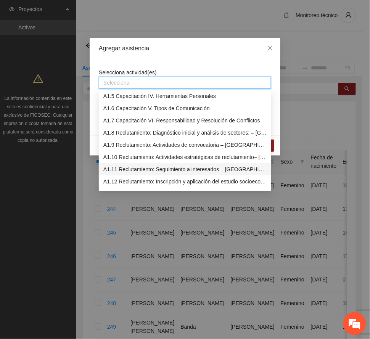
scroll to position [153, 0]
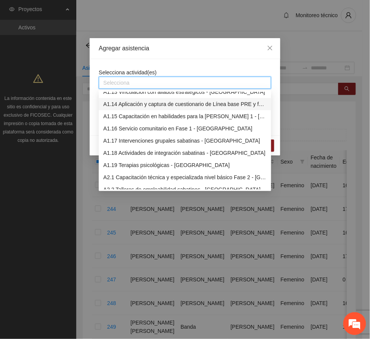
click at [148, 106] on div "A1.14 Aplicación y captura de cuestionario de Línea base PRE y focalización -[G…" at bounding box center [184, 104] width 163 height 8
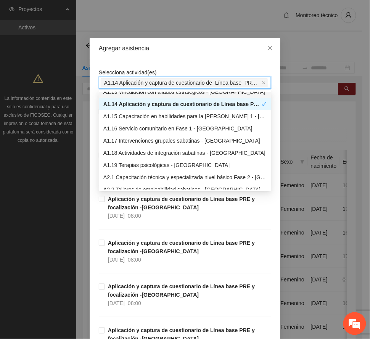
click at [168, 50] on div "Agregar asistencia" at bounding box center [185, 48] width 172 height 8
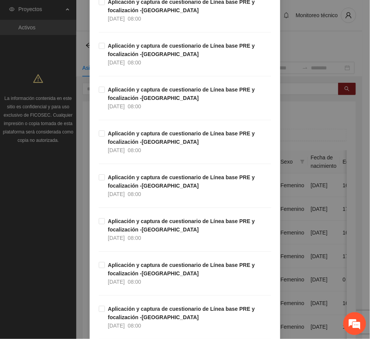
scroll to position [1577, 0]
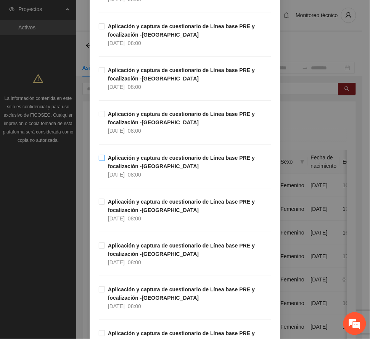
click at [138, 162] on strong "Aplicación y captura de cuestionario de Línea base PRE y focalización -[GEOGRAP…" at bounding box center [181, 162] width 147 height 15
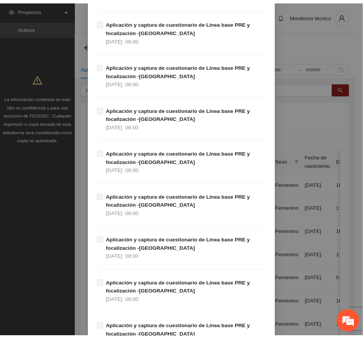
scroll to position [4491, 0]
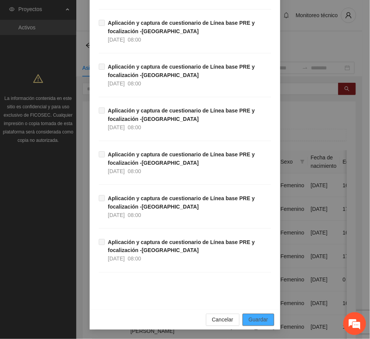
click at [259, 318] on span "Guardar" at bounding box center [258, 320] width 19 height 8
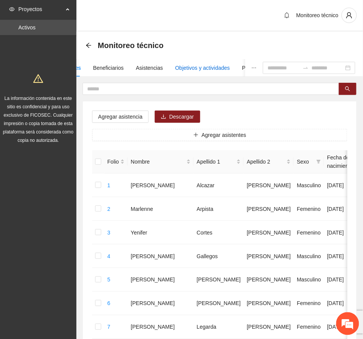
click at [215, 70] on div "Objetivos y actividades" at bounding box center [202, 68] width 55 height 8
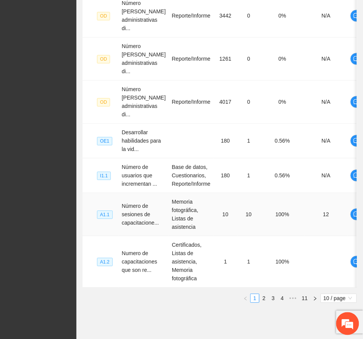
scroll to position [371, 0]
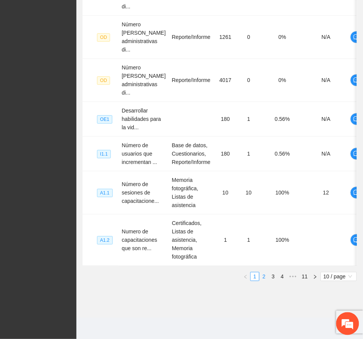
click at [263, 278] on link "2" at bounding box center [263, 276] width 8 height 8
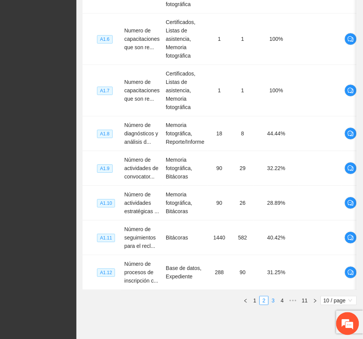
click at [274, 305] on link "3" at bounding box center [273, 301] width 8 height 8
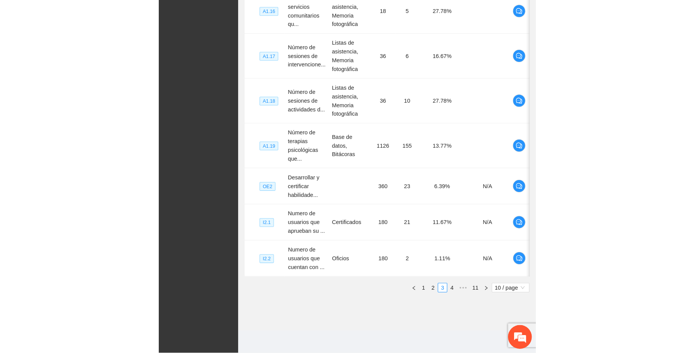
scroll to position [147, 0]
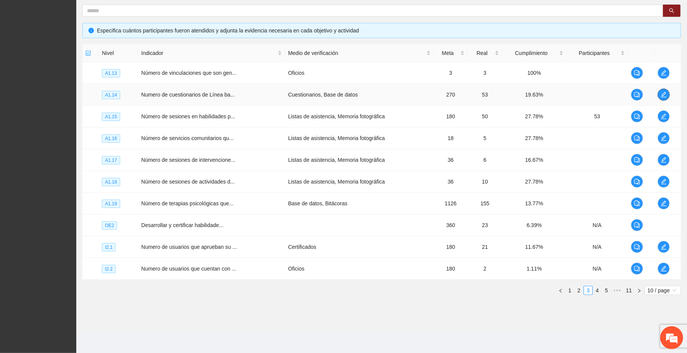
click at [362, 89] on button "button" at bounding box center [664, 95] width 12 height 12
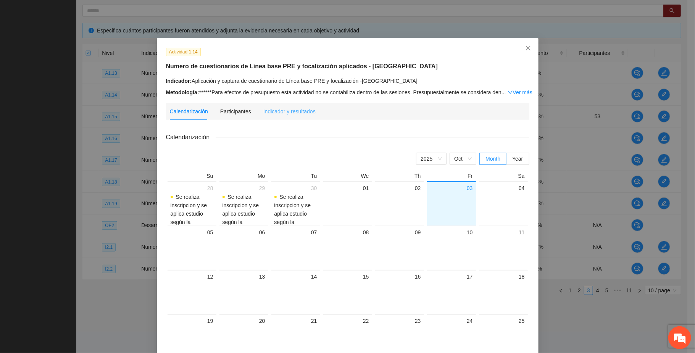
click at [284, 106] on div "Indicador y resultados" at bounding box center [289, 112] width 52 height 18
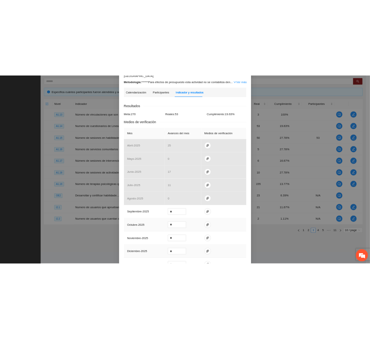
scroll to position [102, 0]
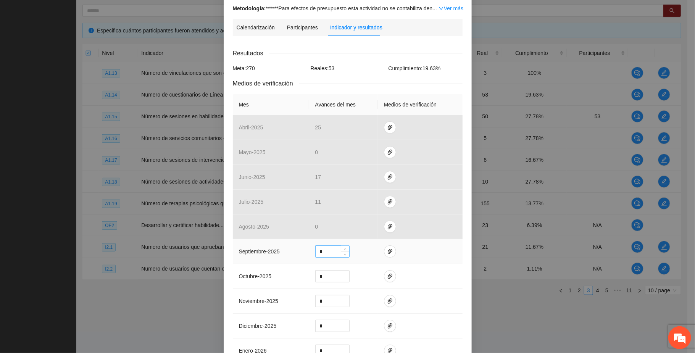
click at [322, 246] on input "*" at bounding box center [333, 251] width 34 height 11
type input "**"
click at [362, 248] on icon "paper-clip" at bounding box center [390, 251] width 6 height 6
click at [362, 214] on span "Adjuntar documento" at bounding box center [366, 212] width 48 height 8
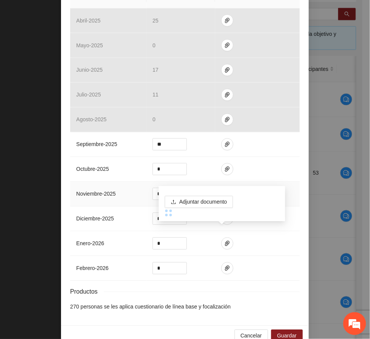
scroll to position [210, 0]
